Goal: Find specific page/section: Find specific page/section

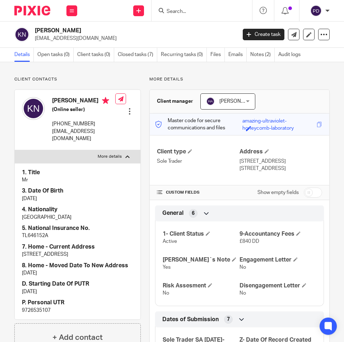
click at [178, 12] on input "Search" at bounding box center [198, 12] width 65 height 6
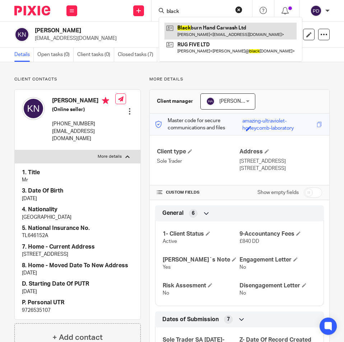
type input "black"
click at [177, 31] on link at bounding box center [230, 31] width 132 height 17
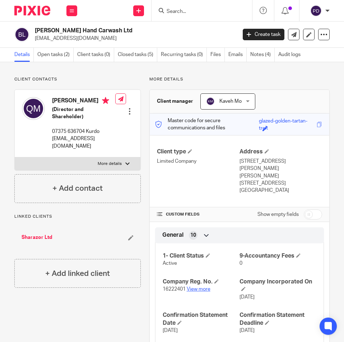
click at [201, 286] on link "View more" at bounding box center [199, 288] width 24 height 5
